Goal: Complete application form

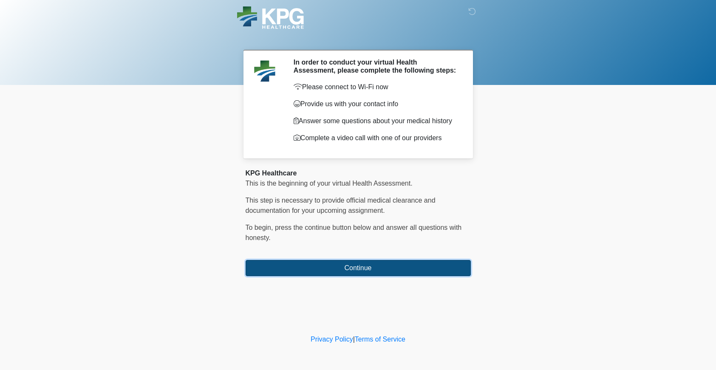
click at [271, 267] on button "Continue" at bounding box center [358, 268] width 225 height 16
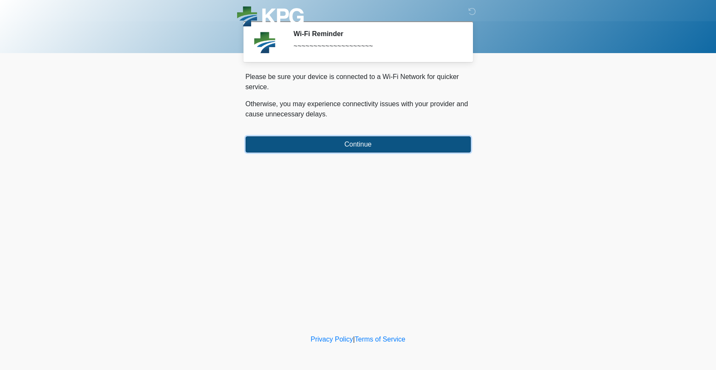
click at [327, 143] on button "Continue" at bounding box center [358, 144] width 225 height 16
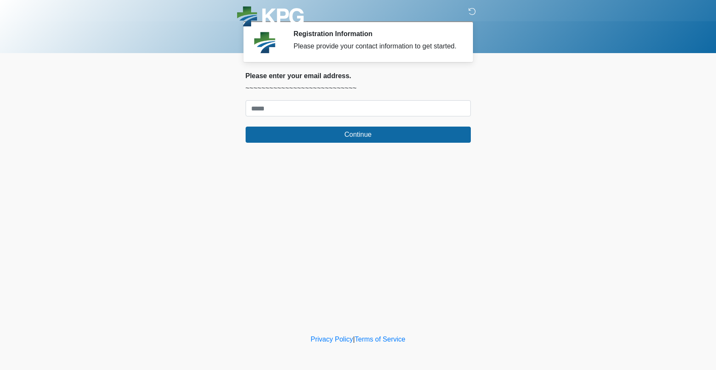
click at [473, 11] on icon at bounding box center [472, 12] width 8 height 8
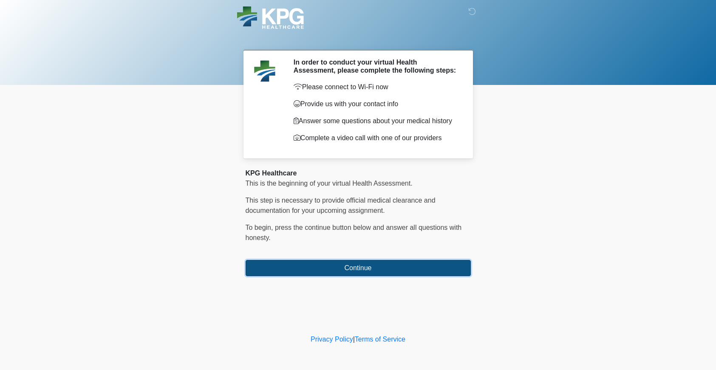
click at [311, 269] on button "Continue" at bounding box center [358, 268] width 225 height 16
